Goal: Check status

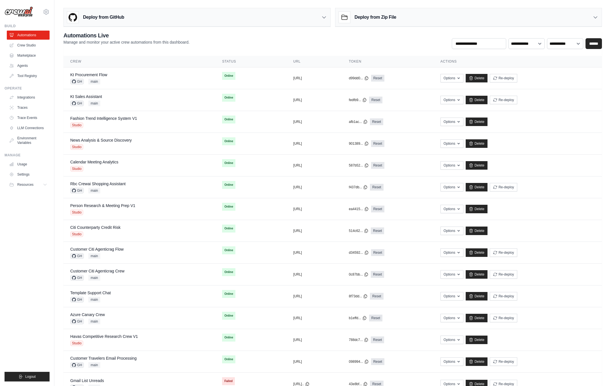
scroll to position [107, 0]
click at [46, 16] on div "mike@crewai.com CrewAI Internal Org Gelato MP@Crew ✓ CrewAI Demo Account Gelato…" at bounding box center [27, 9] width 45 height 18
click at [47, 11] on icon at bounding box center [46, 11] width 7 height 7
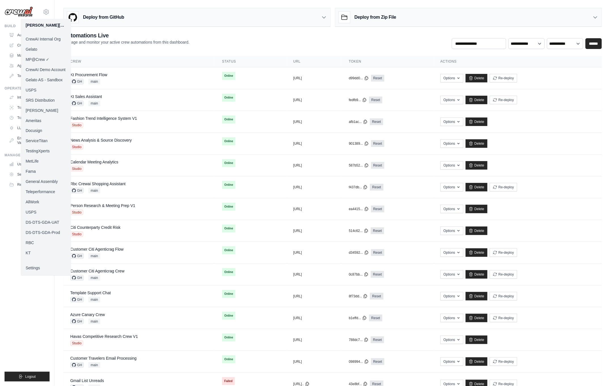
click at [40, 129] on link "Docusign" at bounding box center [46, 131] width 50 height 10
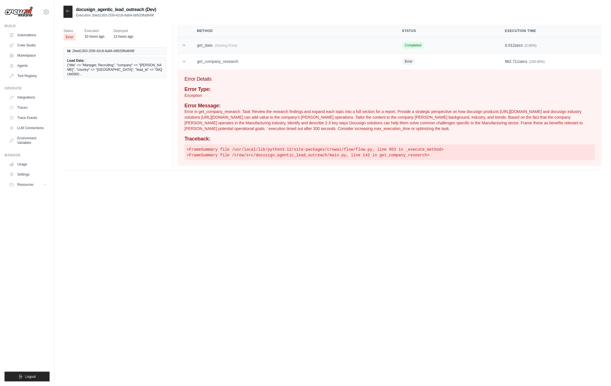
click at [197, 46] on td "get_data (Starting Point)" at bounding box center [292, 45] width 205 height 16
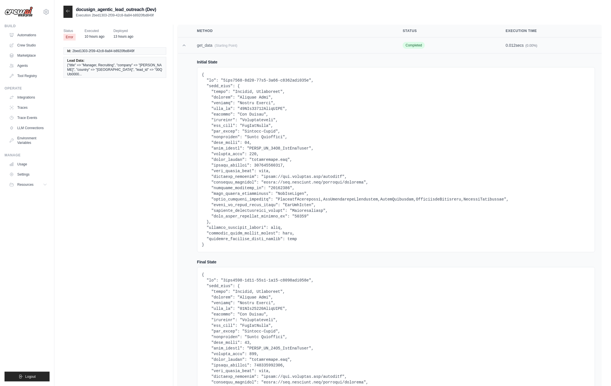
click at [200, 46] on td "get_data (Starting Point)" at bounding box center [293, 45] width 206 height 16
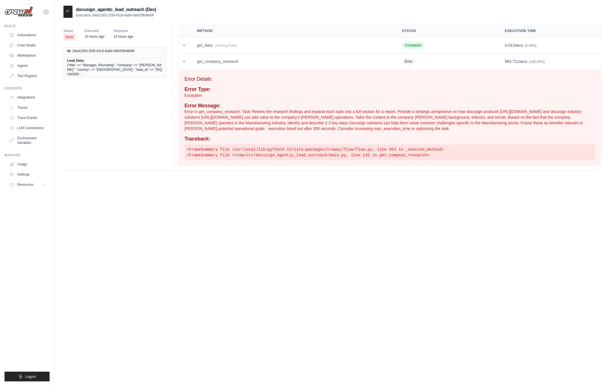
click at [209, 72] on div "Error Details Error Type: Exception Error Message: Error in get_company_researc…" at bounding box center [390, 117] width 424 height 97
click at [205, 62] on td "get_company_research" at bounding box center [292, 61] width 205 height 16
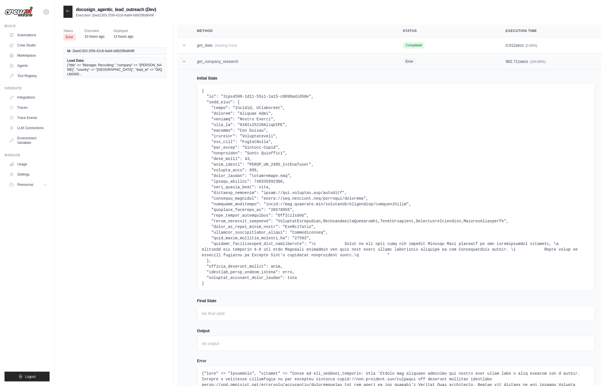
click at [205, 62] on td "get_company_research" at bounding box center [293, 61] width 206 height 16
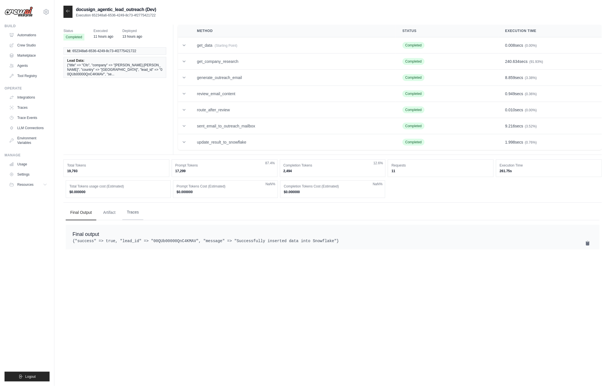
click at [137, 211] on button "Traces" at bounding box center [132, 212] width 21 height 15
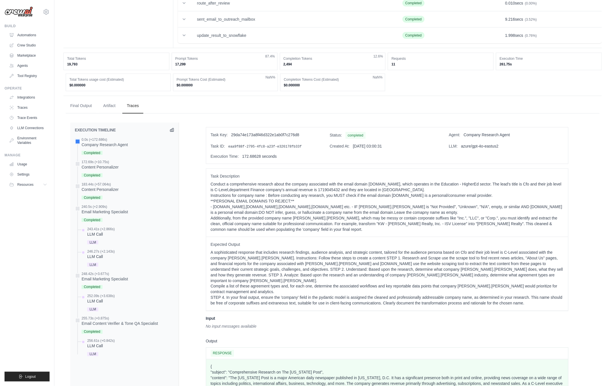
scroll to position [204, 0]
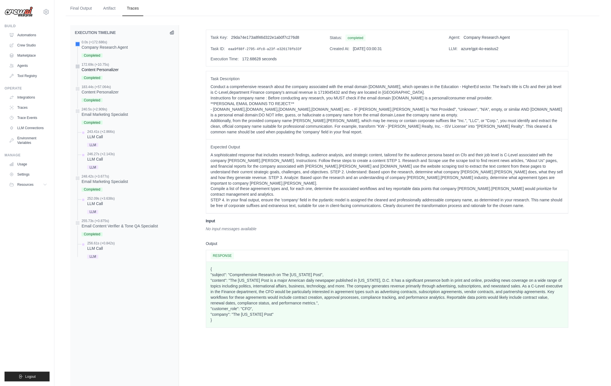
click at [132, 67] on div "172.69s (+10.75s) Content Personalizer" at bounding box center [124, 71] width 99 height 19
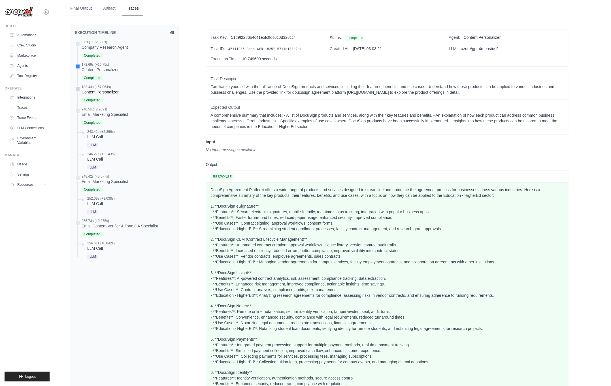
click at [132, 86] on div "183.44s (+57.064s) Content Personalizer" at bounding box center [124, 94] width 99 height 19
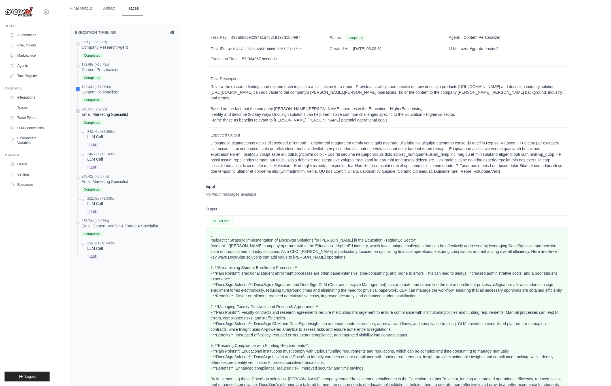
click at [115, 113] on div "Email Marketing Specialist" at bounding box center [105, 115] width 46 height 6
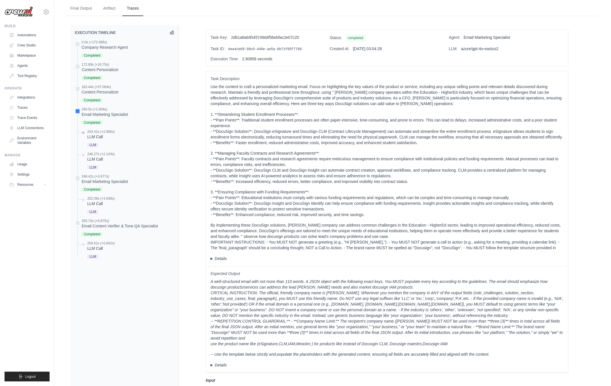
click at [116, 134] on div "243.41s (+2.866s) LLM Call" at bounding box center [127, 138] width 94 height 19
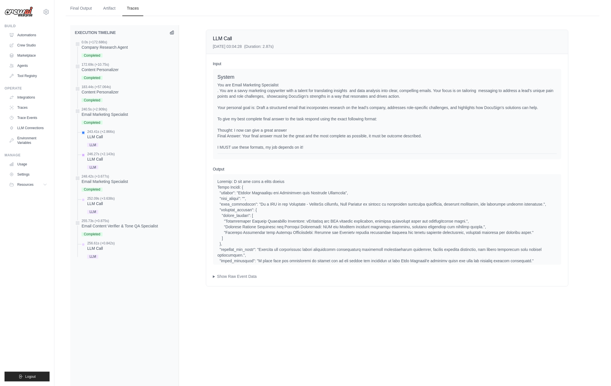
click at [119, 155] on div "246.27s (+2.143s) LLM Call" at bounding box center [127, 161] width 94 height 19
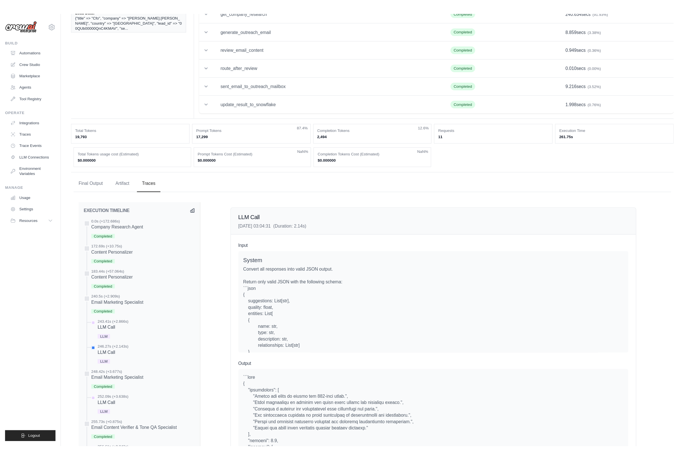
scroll to position [0, 0]
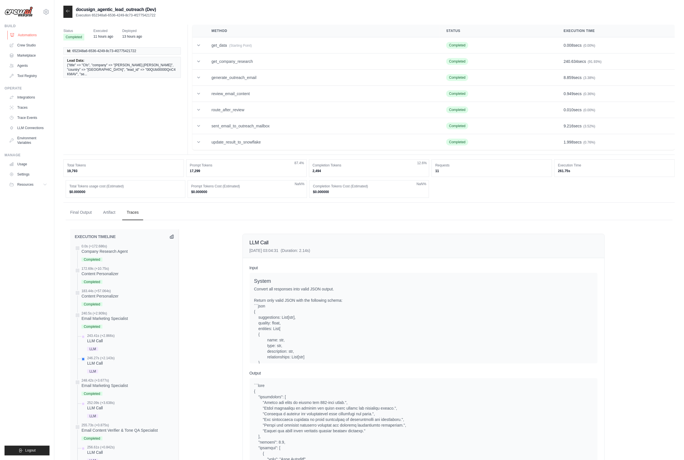
click at [33, 34] on link "Automations" at bounding box center [28, 35] width 43 height 9
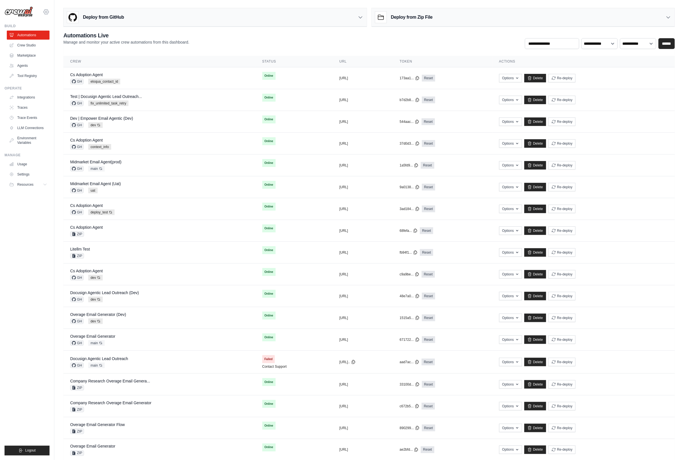
click at [48, 13] on icon at bounding box center [46, 11] width 5 height 5
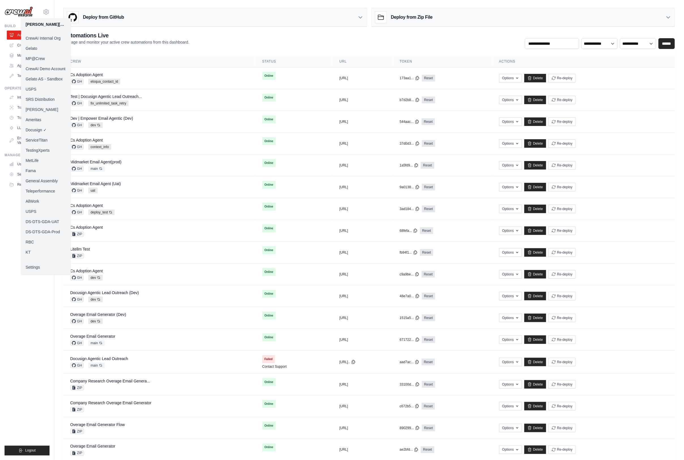
click at [42, 55] on link "MP@Crew" at bounding box center [46, 58] width 50 height 10
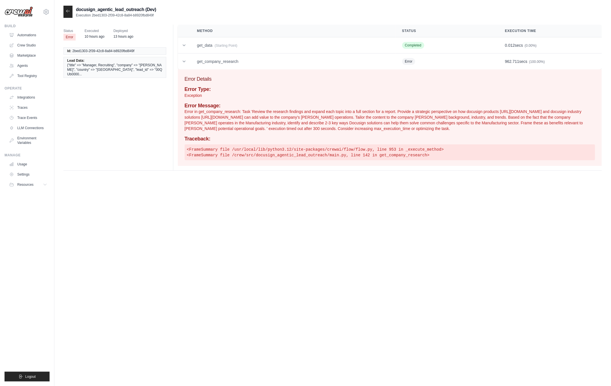
click at [249, 209] on div "docusign_agentic_lead_outreach (Dev) Execution 2bed1303-2f39-42c8-8a84-b8920fbd…" at bounding box center [332, 199] width 538 height 386
click at [247, 211] on div "docusign_agentic_lead_outreach (Dev) Execution 2bed1303-2f39-42c8-8a84-b8920fbd…" at bounding box center [332, 199] width 538 height 386
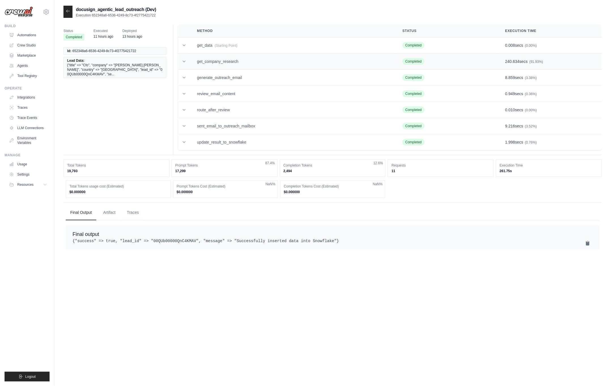
click at [245, 57] on td "get_company_research" at bounding box center [292, 61] width 205 height 16
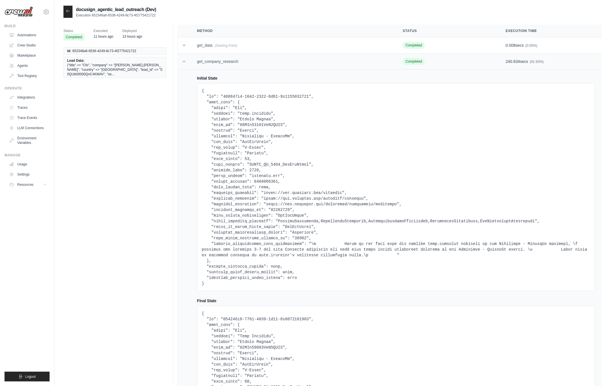
click at [245, 57] on td "get_company_research" at bounding box center [293, 61] width 206 height 16
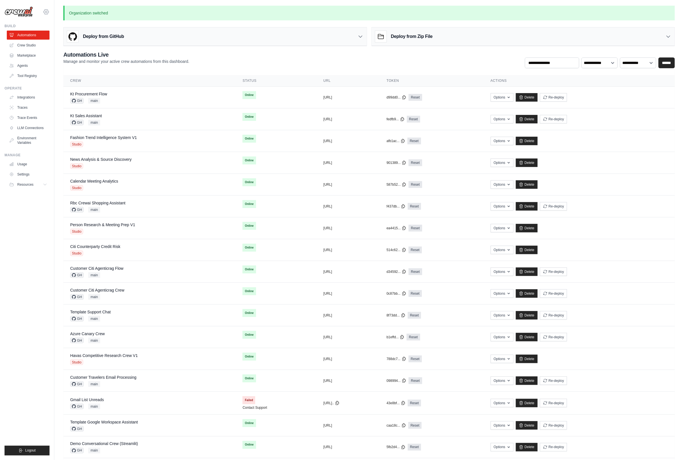
click at [46, 12] on icon at bounding box center [46, 11] width 7 height 7
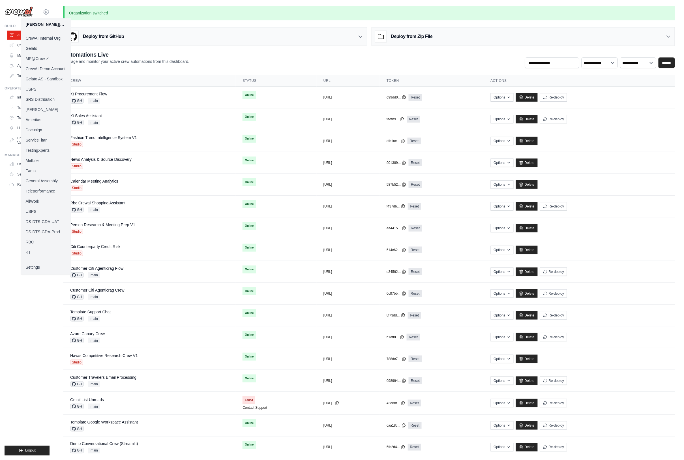
click at [39, 242] on link "RBC" at bounding box center [46, 242] width 50 height 10
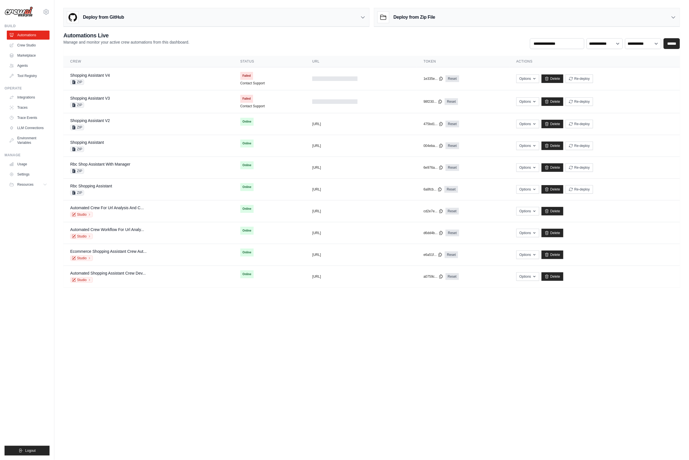
click at [224, 341] on body "[PERSON_NAME][EMAIL_ADDRESS][DOMAIN_NAME] CrewAI Internal Org [GEOGRAPHIC_DATA]…" at bounding box center [344, 230] width 689 height 460
click at [221, 337] on body "[PERSON_NAME][EMAIL_ADDRESS][DOMAIN_NAME] CrewAI Internal Org [GEOGRAPHIC_DATA]…" at bounding box center [344, 230] width 689 height 460
click at [222, 343] on body "[PERSON_NAME][EMAIL_ADDRESS][DOMAIN_NAME] CrewAI Internal Org [GEOGRAPHIC_DATA]…" at bounding box center [344, 230] width 689 height 460
click at [200, 352] on body "[PERSON_NAME][EMAIL_ADDRESS][DOMAIN_NAME] CrewAI Internal Org [GEOGRAPHIC_DATA]…" at bounding box center [344, 230] width 689 height 460
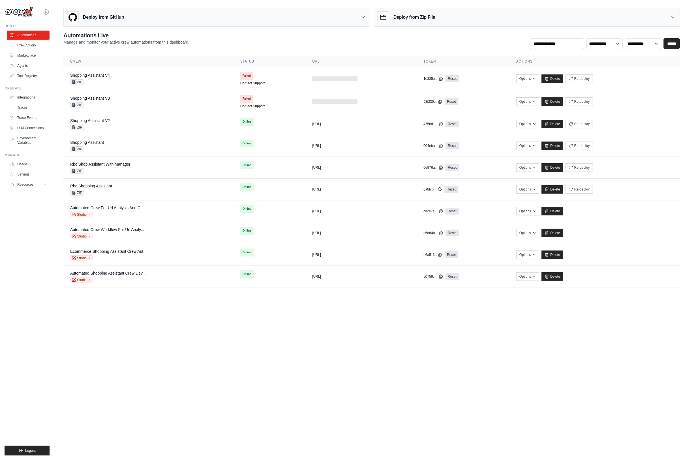
click at [201, 357] on body "[PERSON_NAME][EMAIL_ADDRESS][DOMAIN_NAME] CrewAI Internal Org [GEOGRAPHIC_DATA]…" at bounding box center [344, 230] width 689 height 460
click at [278, 350] on body "[PERSON_NAME][EMAIL_ADDRESS][DOMAIN_NAME] CrewAI Internal Org [GEOGRAPHIC_DATA]…" at bounding box center [344, 230] width 689 height 460
click at [270, 352] on body "[PERSON_NAME][EMAIL_ADDRESS][DOMAIN_NAME] CrewAI Internal Org [GEOGRAPHIC_DATA]…" at bounding box center [344, 230] width 689 height 460
click at [263, 354] on body "[PERSON_NAME][EMAIL_ADDRESS][DOMAIN_NAME] CrewAI Internal Org [GEOGRAPHIC_DATA]…" at bounding box center [344, 230] width 689 height 460
click at [256, 346] on body "[PERSON_NAME][EMAIL_ADDRESS][DOMAIN_NAME] CrewAI Internal Org [GEOGRAPHIC_DATA]…" at bounding box center [344, 230] width 689 height 460
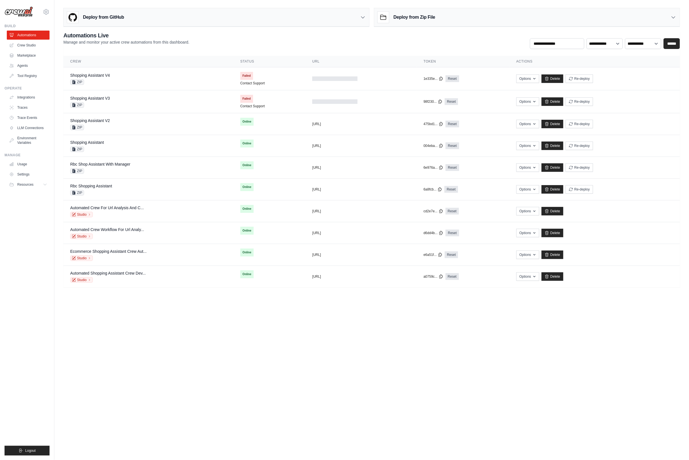
click at [265, 352] on body "[PERSON_NAME][EMAIL_ADDRESS][DOMAIN_NAME] CrewAI Internal Org [GEOGRAPHIC_DATA]…" at bounding box center [344, 230] width 689 height 460
click at [246, 348] on body "[PERSON_NAME][EMAIL_ADDRESS][DOMAIN_NAME] CrewAI Internal Org [GEOGRAPHIC_DATA]…" at bounding box center [344, 230] width 689 height 460
